Goal: Complete application form

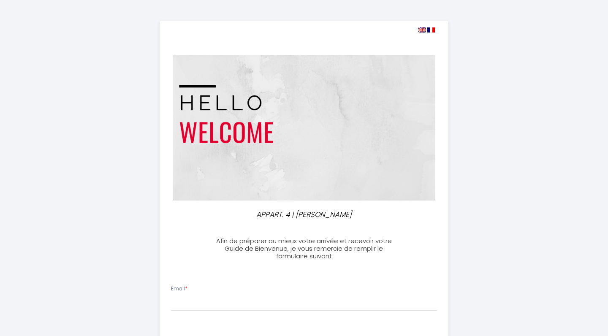
select select
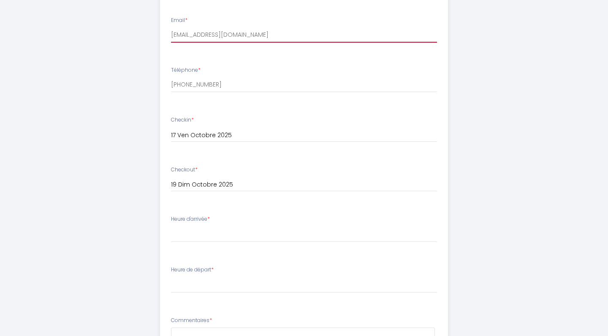
scroll to position [278, 0]
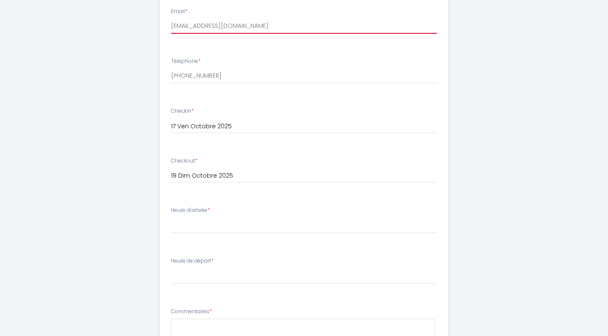
type input "[EMAIL_ADDRESS][DOMAIN_NAME]"
click at [210, 234] on li "Heure d'arrivée * 15:00 15:30 16:00 16:30 17:00 17:30 18:00 18:30 19:00 19:30 2…" at bounding box center [305, 225] width 288 height 46
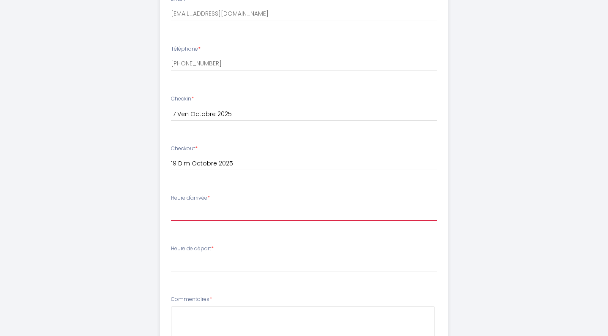
scroll to position [245, 0]
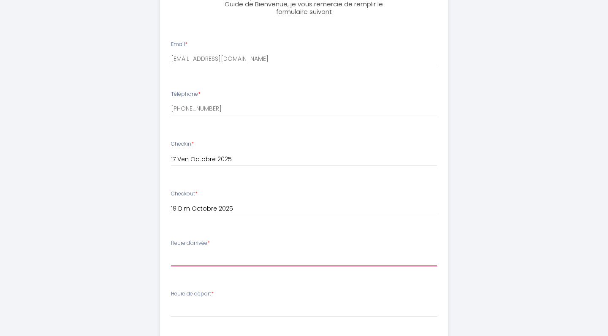
select select "18:00"
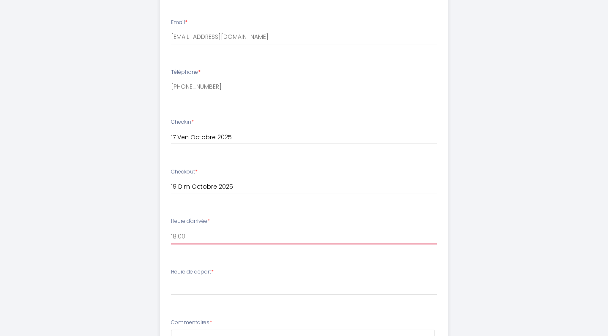
scroll to position [277, 0]
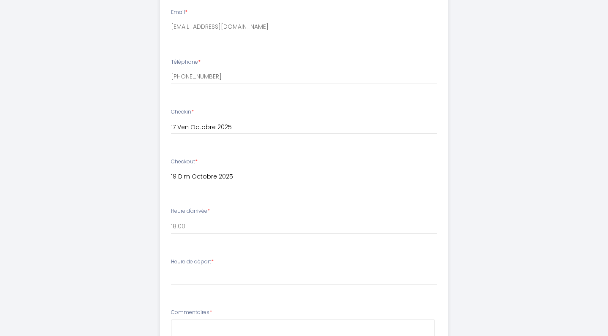
click at [209, 292] on li "Heure de départ * 00:00 00:30 01:00 01:30 02:00 02:30 03:00 03:30 04:00 04:30 0…" at bounding box center [305, 276] width 288 height 46
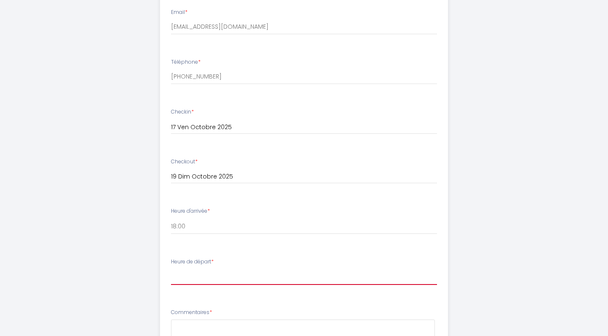
select select "10:00"
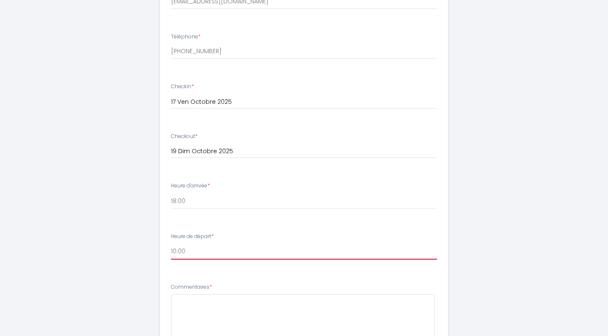
scroll to position [312, 0]
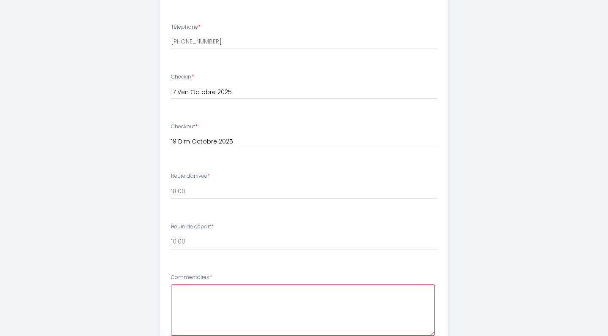
click at [188, 294] on textarea at bounding box center [303, 310] width 264 height 51
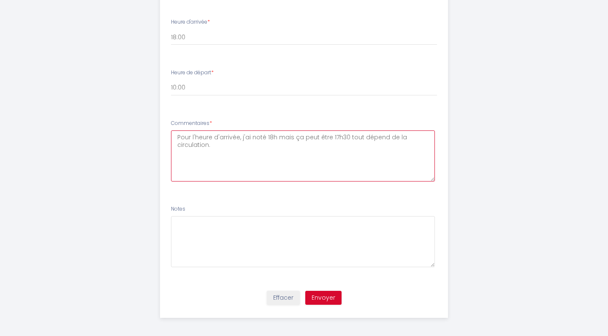
scroll to position [466, 0]
type textarea "Pour l'heure d'arrivée, j'ai noté 18h mais ça peut être 17h30 tout dépend de la…"
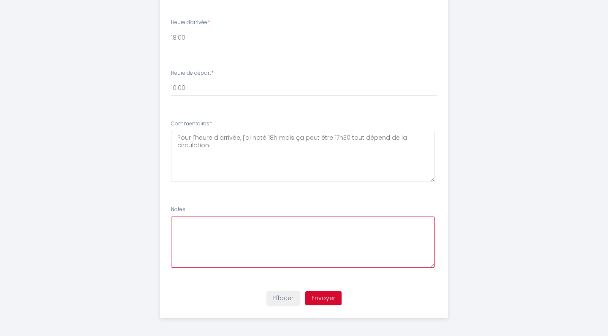
click at [192, 226] on textarea at bounding box center [303, 242] width 264 height 51
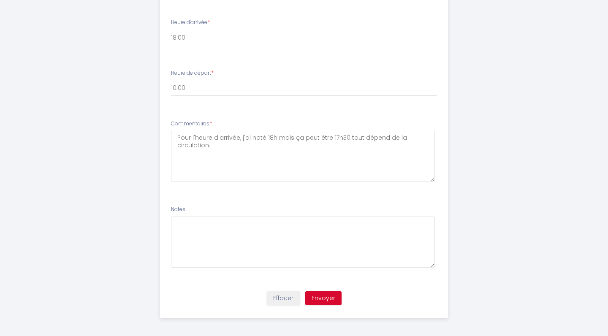
click at [315, 294] on button "Envoyer" at bounding box center [323, 298] width 36 height 14
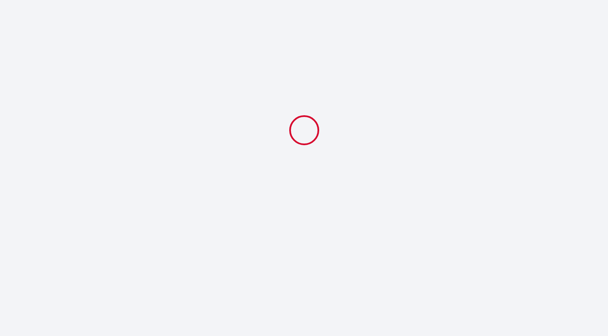
scroll to position [0, 0]
select select "18:00"
select select "10:00"
